Goal: Information Seeking & Learning: Learn about a topic

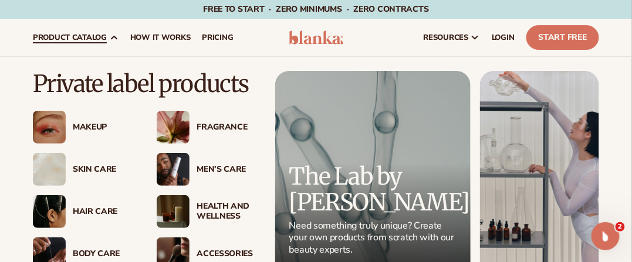
click at [73, 35] on span "product catalog" at bounding box center [70, 37] width 74 height 9
click at [72, 38] on span "product catalog" at bounding box center [70, 37] width 74 height 9
click at [80, 128] on div "Makeup" at bounding box center [103, 128] width 60 height 10
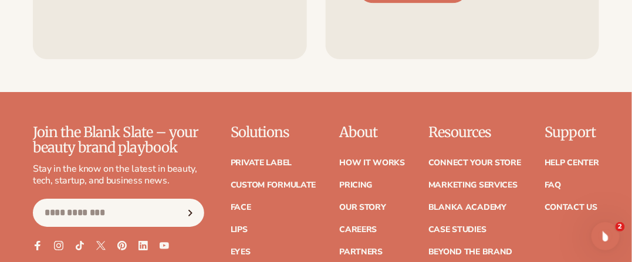
scroll to position [2239, 0]
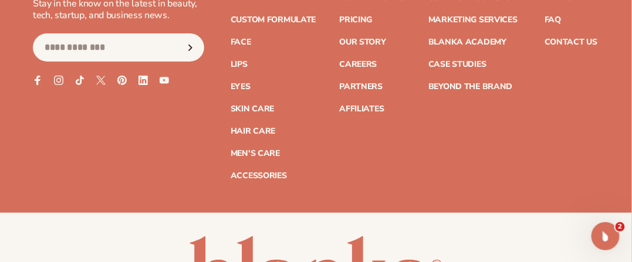
drag, startPoint x: 638, startPoint y: 121, endPoint x: 9, endPoint y: 19, distance: 637.9
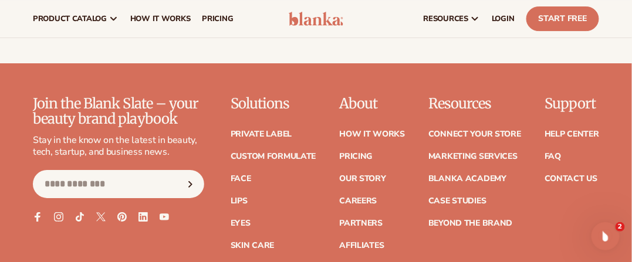
scroll to position [2066, 0]
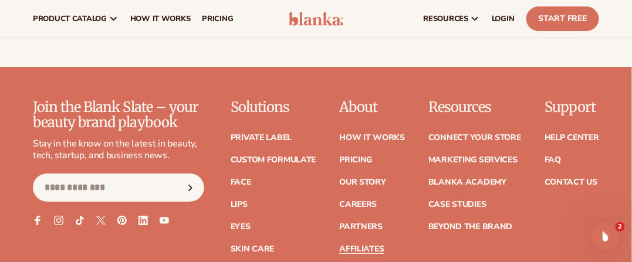
click at [360, 245] on link "Affiliates" at bounding box center [361, 249] width 45 height 8
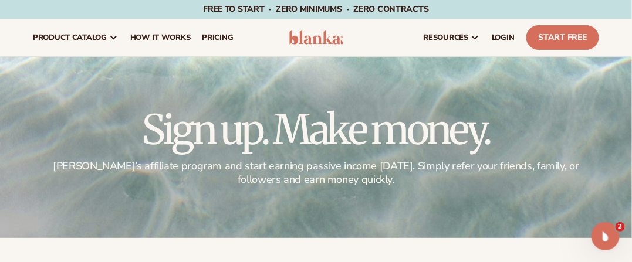
click at [371, 209] on div at bounding box center [316, 147] width 632 height 181
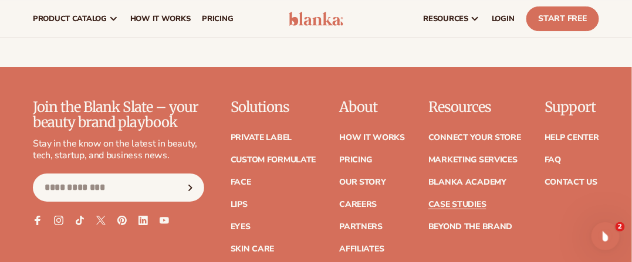
click at [445, 201] on link "Case Studies" at bounding box center [457, 205] width 58 height 8
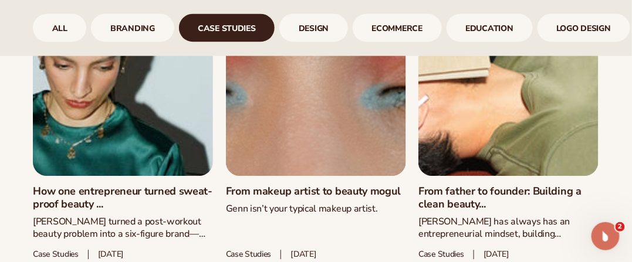
scroll to position [606, 0]
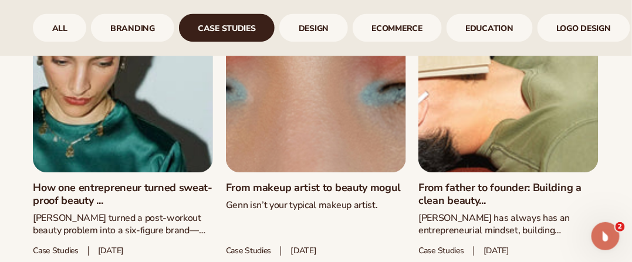
click at [120, 182] on link "How one entrepreneur turned sweat-proof beauty ..." at bounding box center [123, 194] width 180 height 25
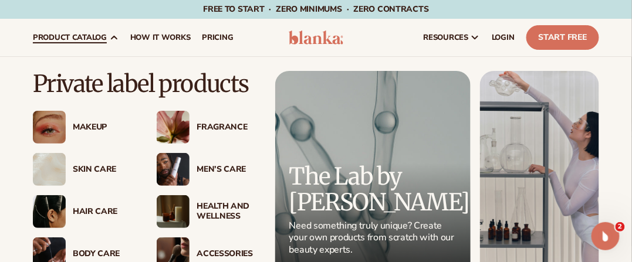
click at [168, 124] on img at bounding box center [173, 127] width 33 height 33
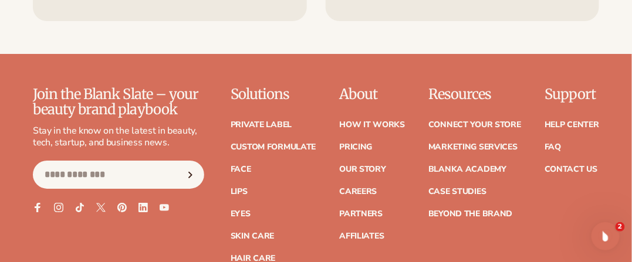
scroll to position [2083, 0]
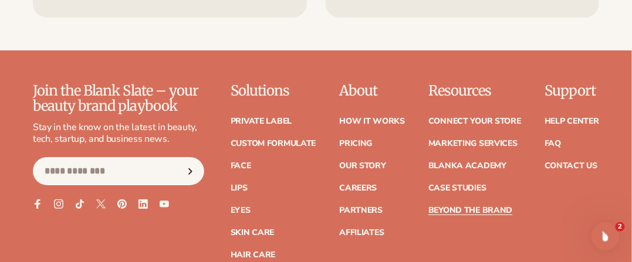
click at [477, 207] on link "Beyond the brand" at bounding box center [470, 211] width 84 height 8
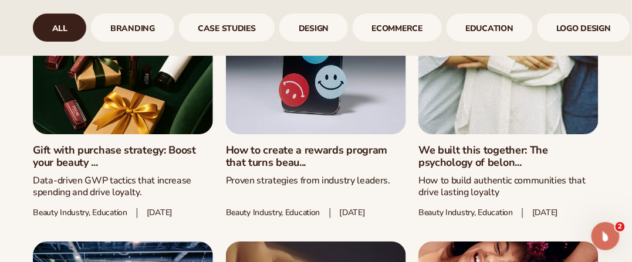
scroll to position [953, 0]
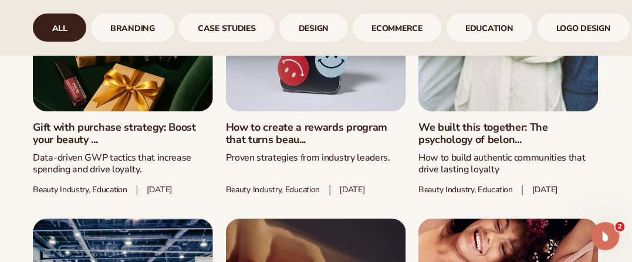
click at [292, 121] on link "How to create a rewards program that turns beau..." at bounding box center [316, 133] width 180 height 25
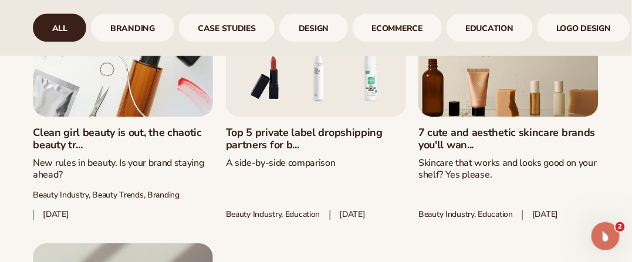
scroll to position [1853, 0]
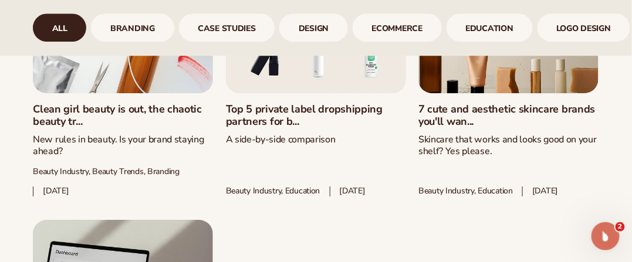
click at [463, 128] on link "7 cute and aesthetic skincare brands you'll wan..." at bounding box center [508, 115] width 180 height 25
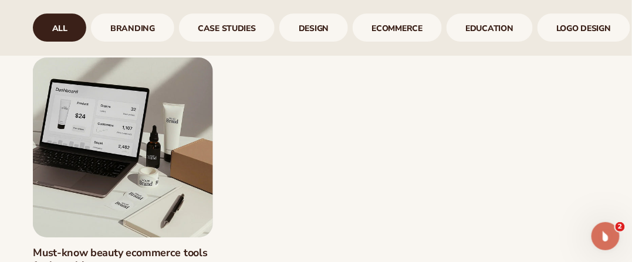
scroll to position [2132, 0]
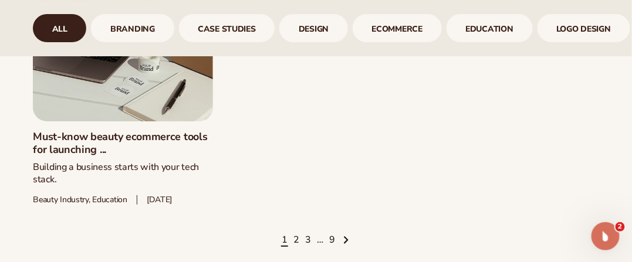
click at [155, 131] on link "Must-know beauty ecommerce tools for launching ..." at bounding box center [123, 143] width 180 height 25
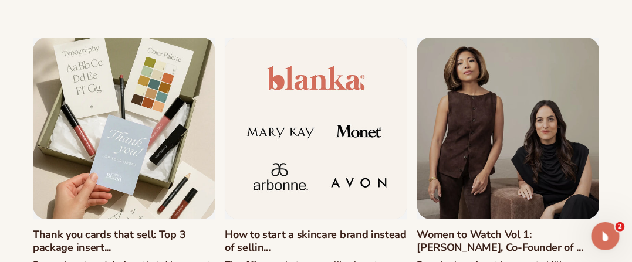
scroll to position [4862, 0]
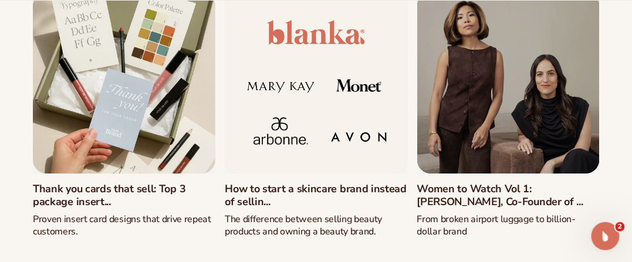
click at [105, 208] on link "Thank you cards that sell: Top 3 package insert..." at bounding box center [124, 195] width 182 height 25
